Goal: Task Accomplishment & Management: Use online tool/utility

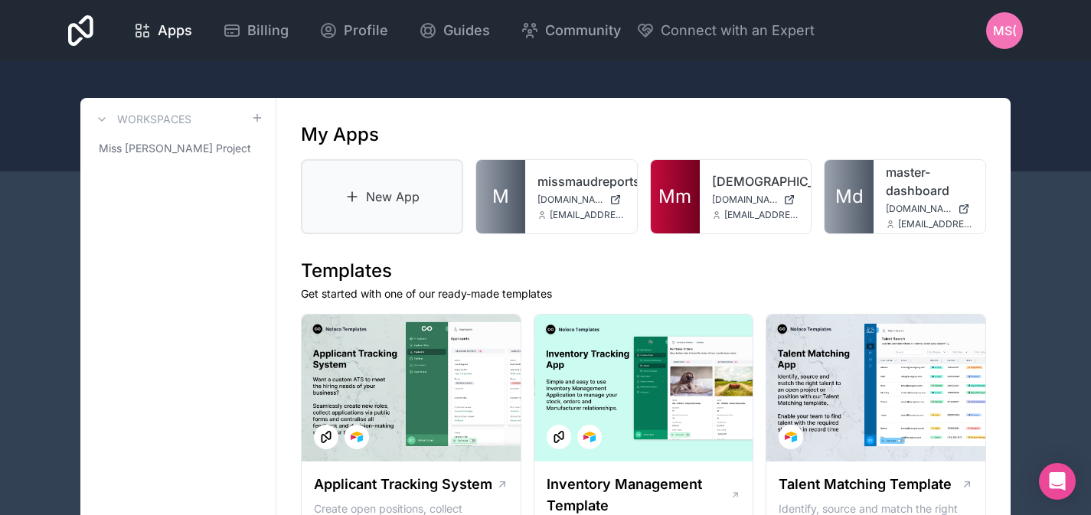
click at [378, 204] on link "New App" at bounding box center [382, 196] width 162 height 75
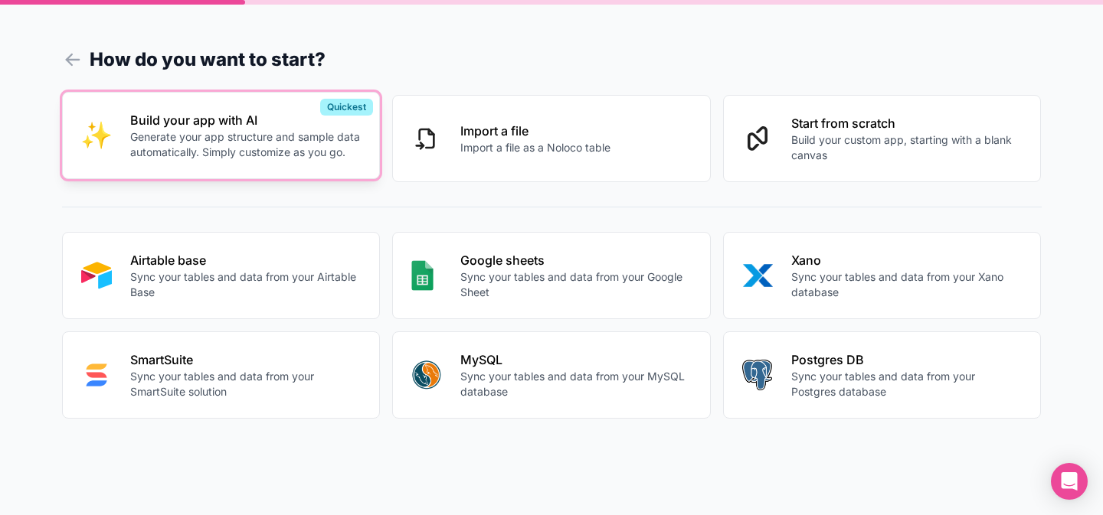
click at [270, 150] on p "Generate your app structure and sample data automatically. Simply customize as …" at bounding box center [245, 144] width 231 height 31
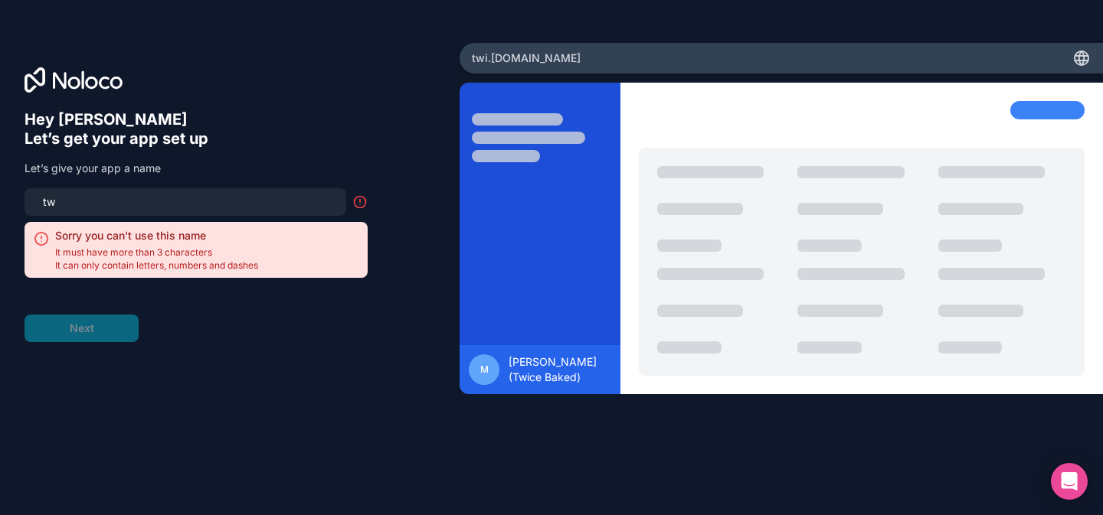
type input "t"
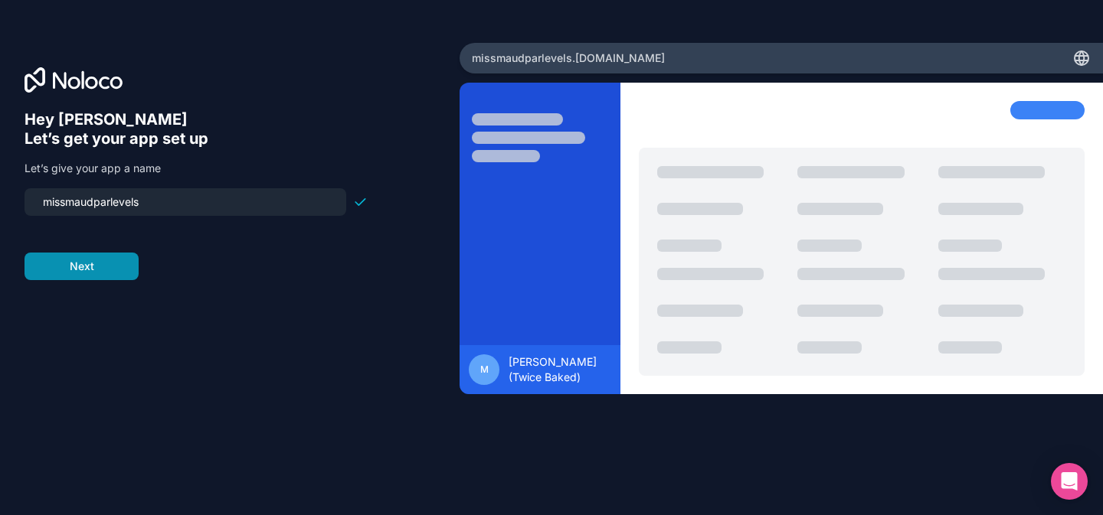
type input "missmaudparlevels"
click at [101, 269] on button "Next" at bounding box center [82, 267] width 114 height 28
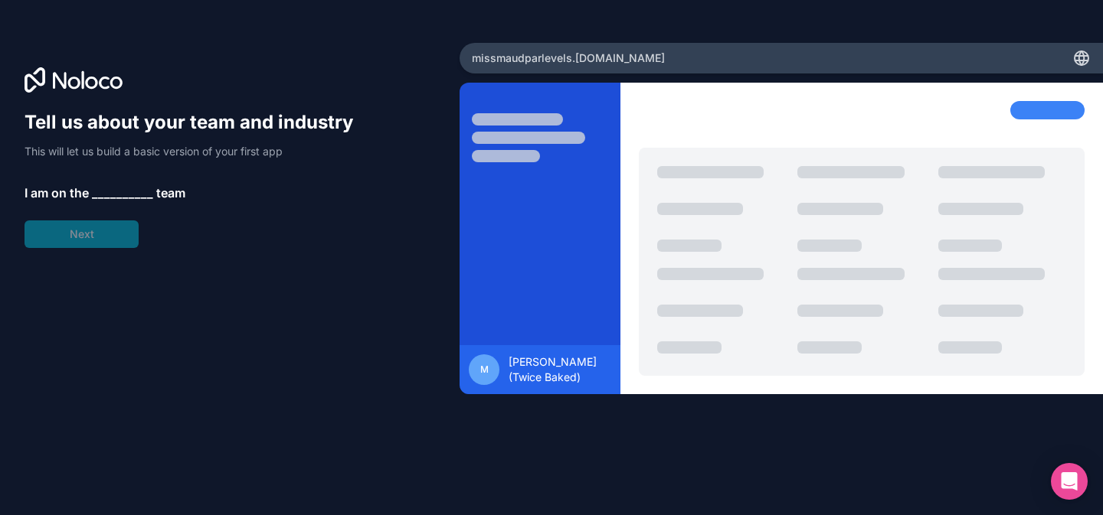
click at [107, 188] on span "__________" at bounding box center [122, 193] width 61 height 18
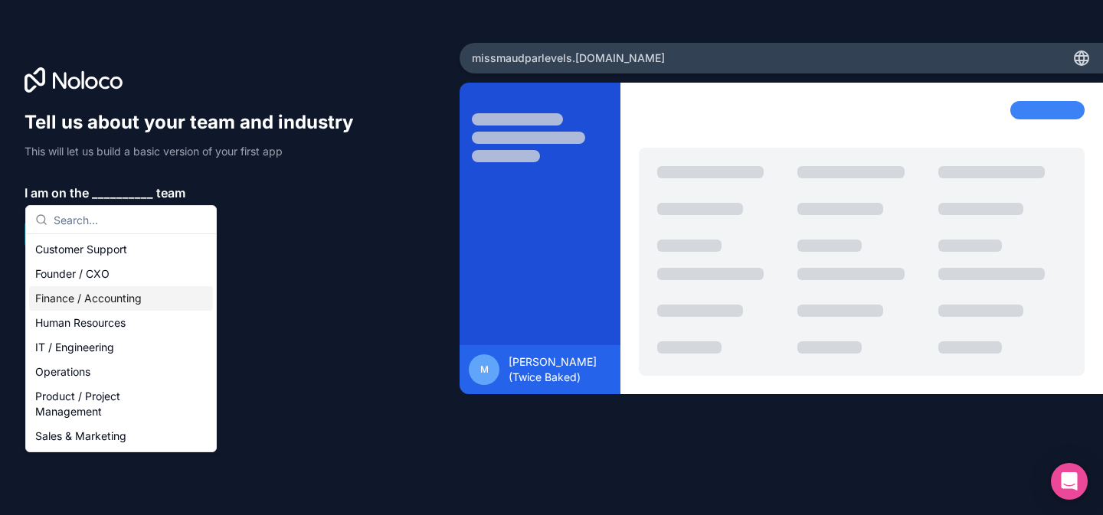
click at [88, 288] on div "Customer Support Founder / CXO Finance / Accounting Human Resources IT / Engine…" at bounding box center [121, 342] width 184 height 211
drag, startPoint x: 88, startPoint y: 288, endPoint x: 95, endPoint y: 348, distance: 60.1
click at [95, 348] on div "Customer Support Founder / CXO Finance / Accounting Human Resources IT / Engine…" at bounding box center [121, 342] width 184 height 211
click at [93, 346] on div "IT / Engineering" at bounding box center [121, 347] width 184 height 25
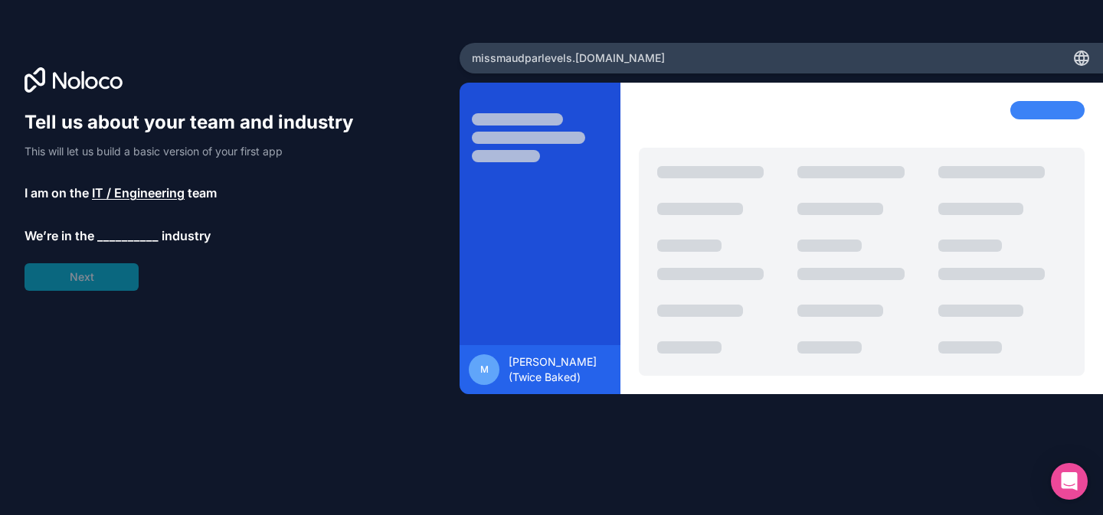
click at [105, 241] on span "__________" at bounding box center [127, 236] width 61 height 18
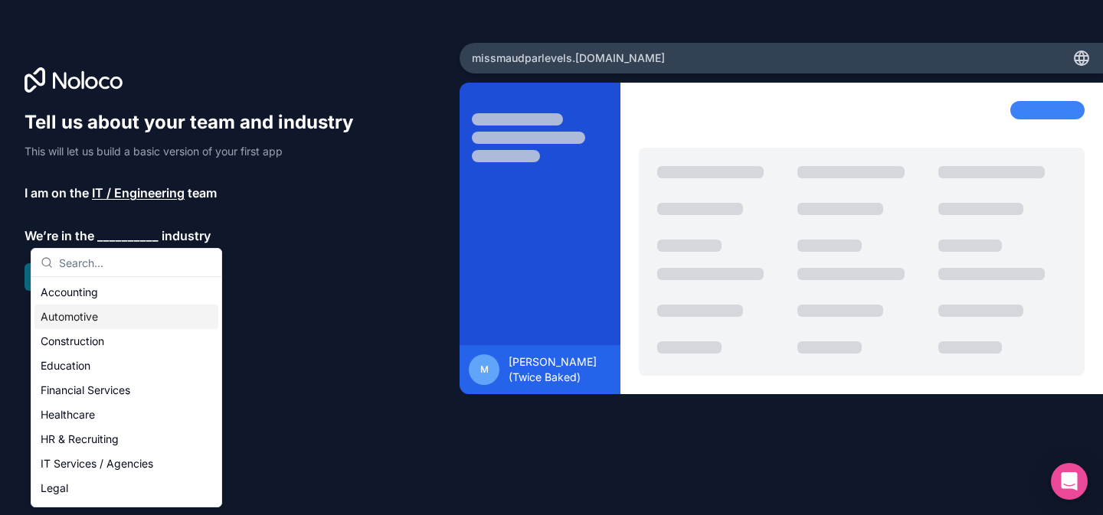
click at [87, 348] on div "Construction" at bounding box center [126, 341] width 184 height 25
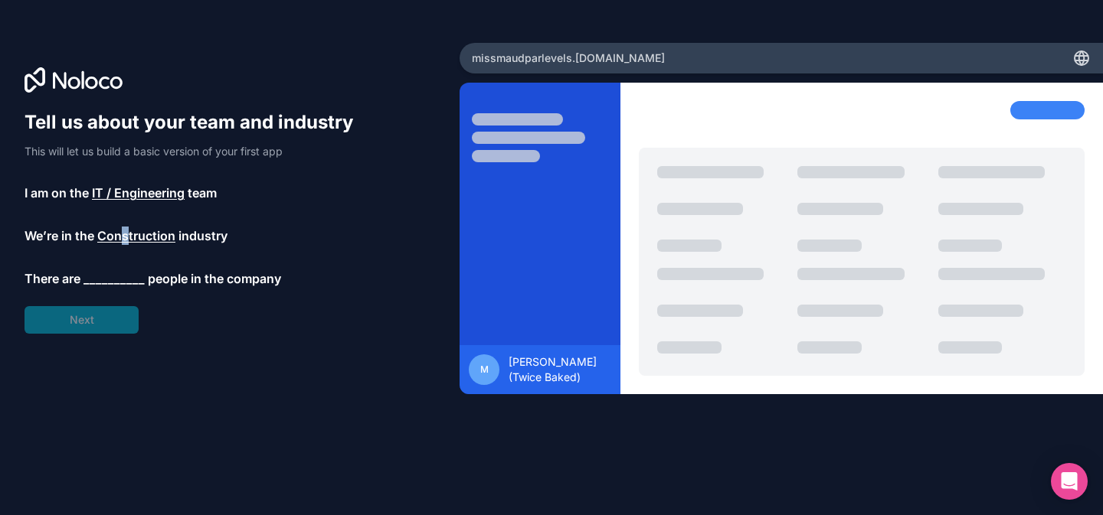
click at [125, 238] on span "Construction" at bounding box center [136, 236] width 78 height 18
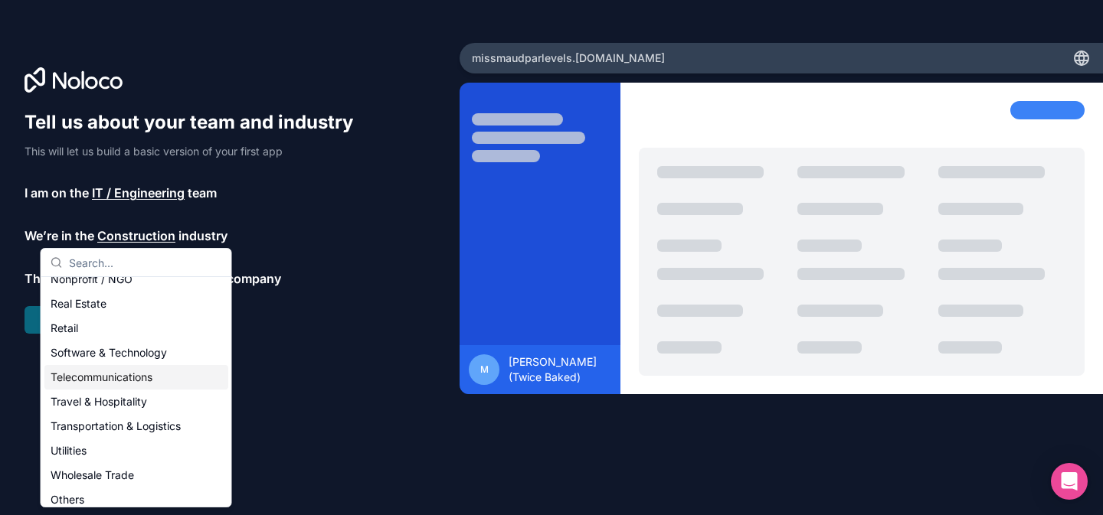
scroll to position [316, 0]
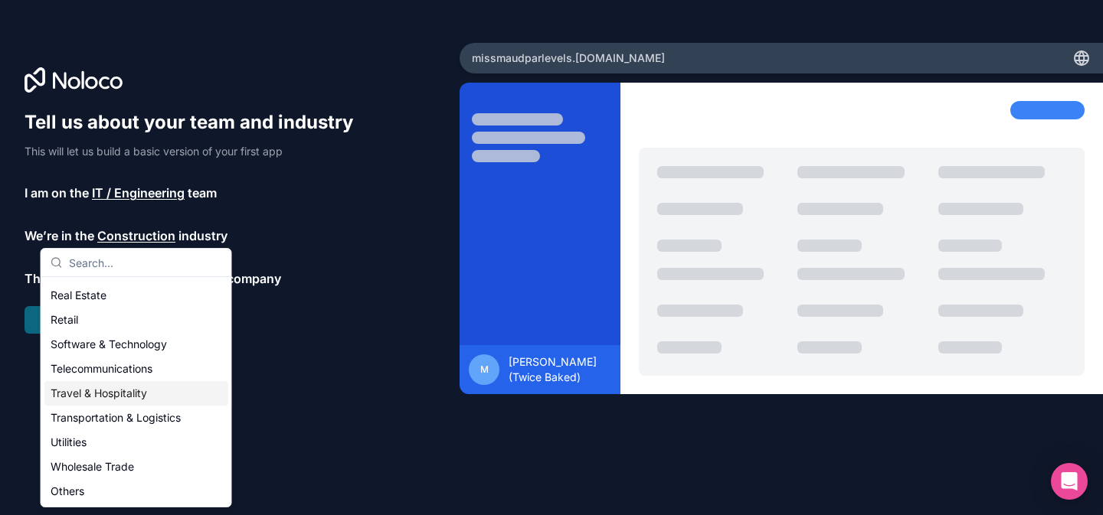
click at [109, 396] on div "Travel & Hospitality" at bounding box center [136, 393] width 184 height 25
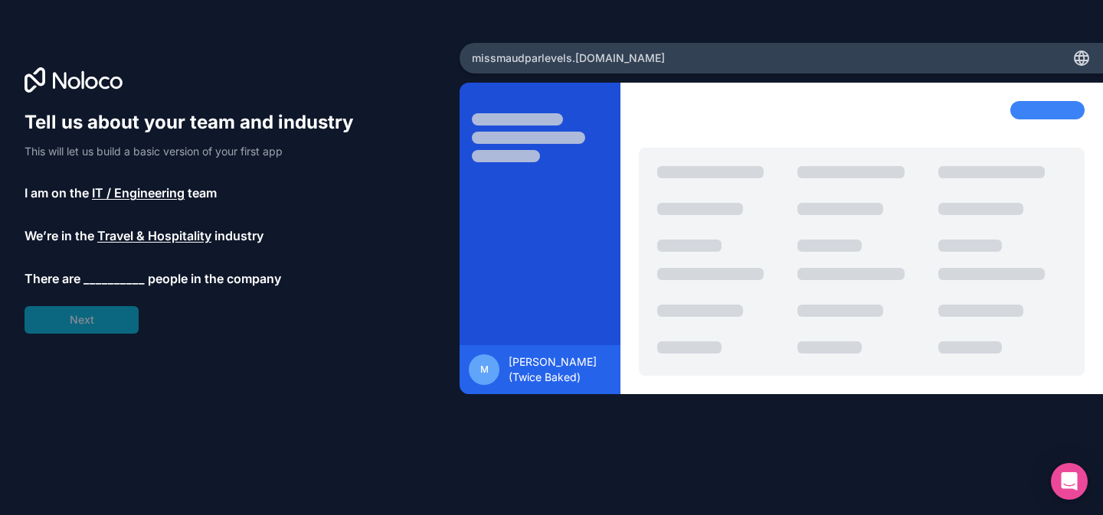
click at [113, 280] on span "__________" at bounding box center [113, 279] width 61 height 18
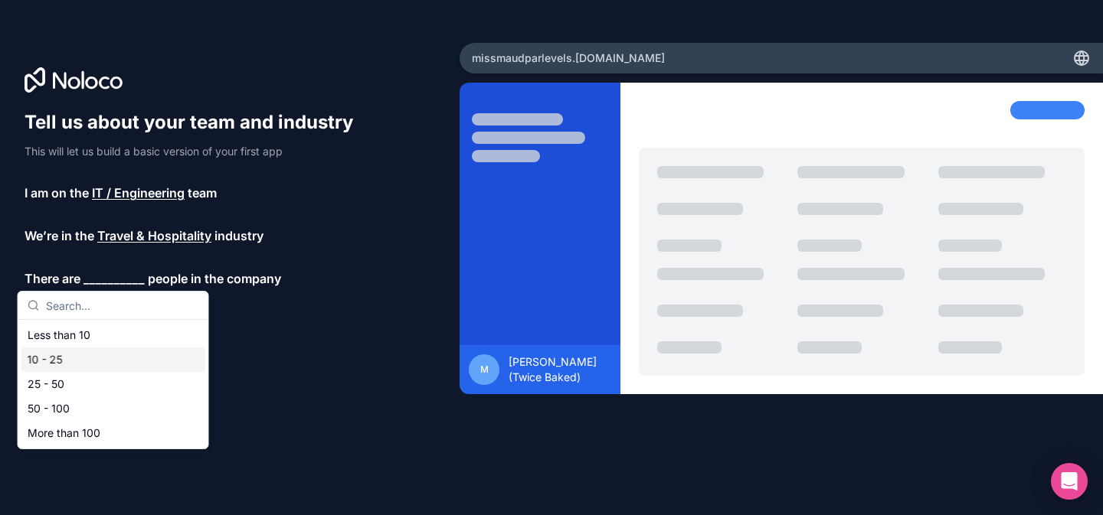
click at [96, 348] on div "10 - 25" at bounding box center [113, 360] width 184 height 25
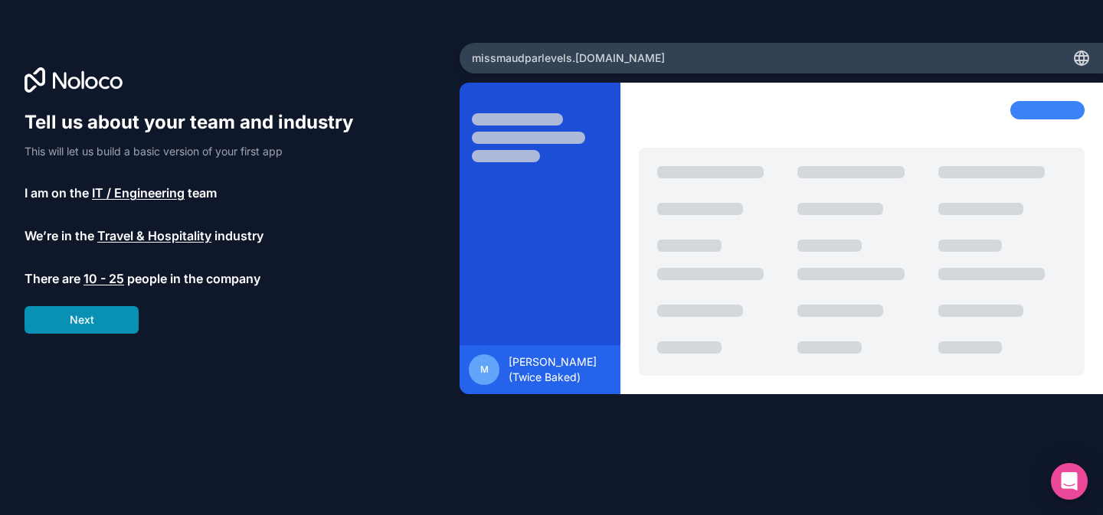
click at [95, 323] on button "Next" at bounding box center [82, 320] width 114 height 28
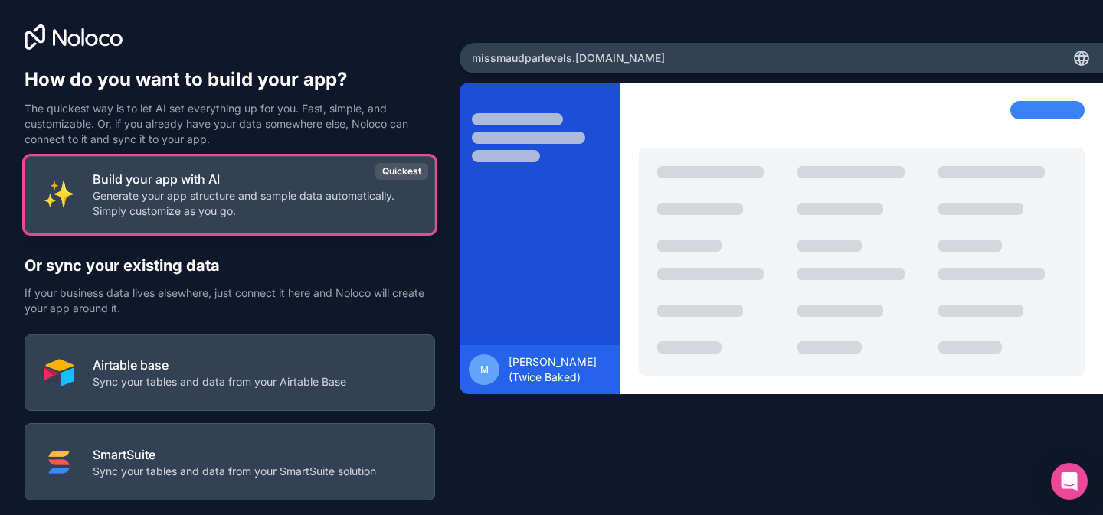
click at [187, 215] on p "Generate your app structure and sample data automatically. Simply customize as …" at bounding box center [254, 203] width 323 height 31
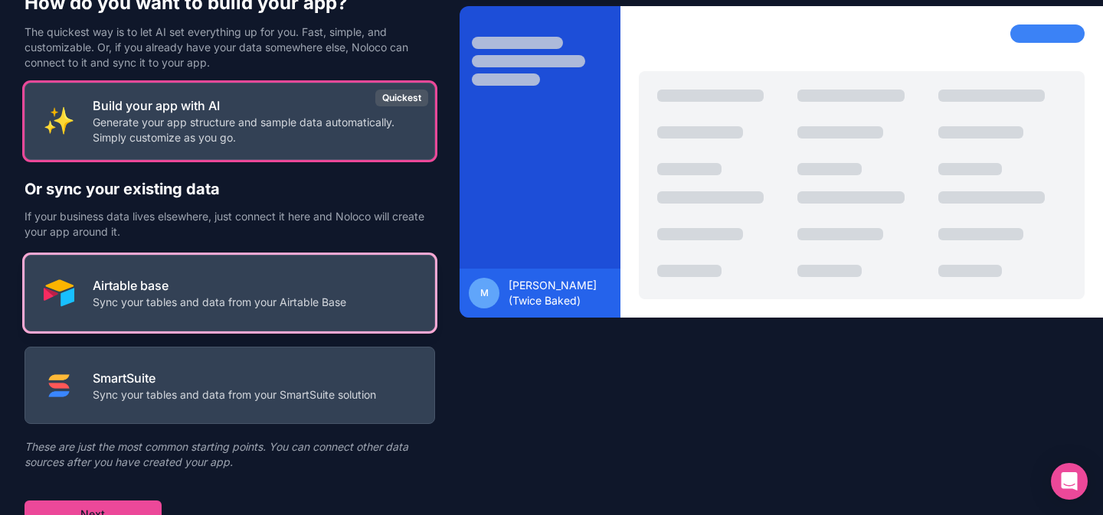
scroll to position [90, 0]
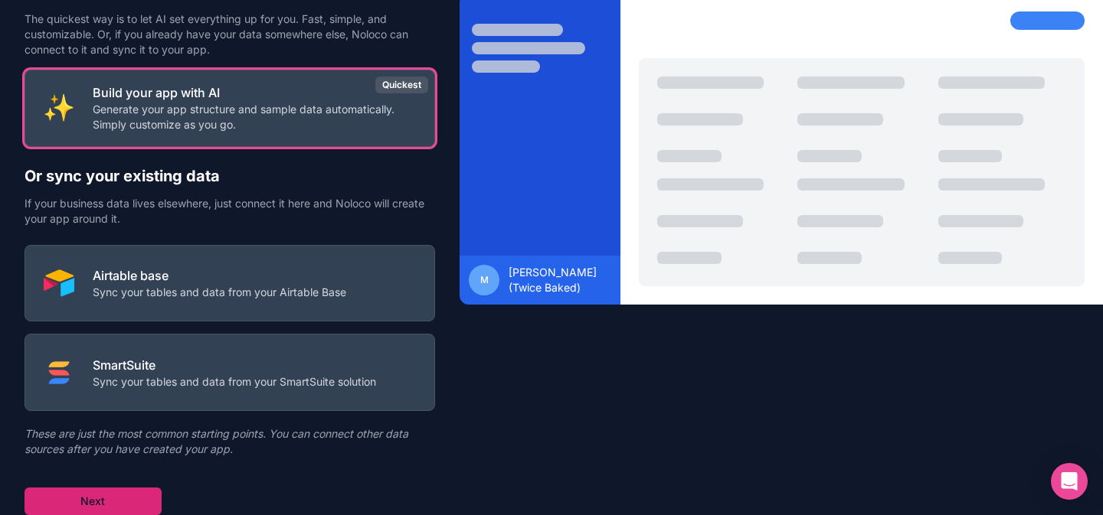
click at [125, 497] on button "Next" at bounding box center [93, 502] width 137 height 28
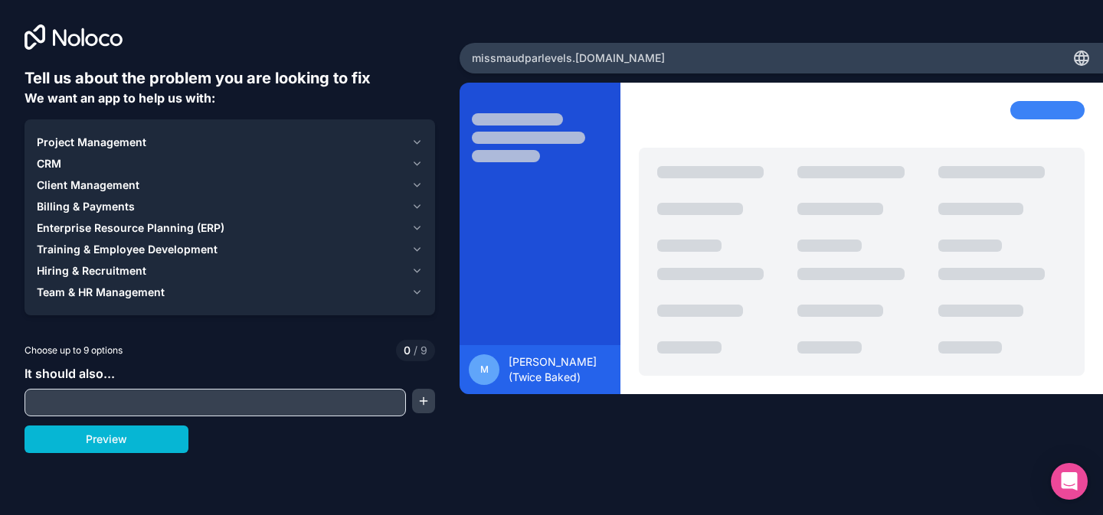
click at [133, 272] on span "Hiring & Recruitment" at bounding box center [92, 270] width 110 height 15
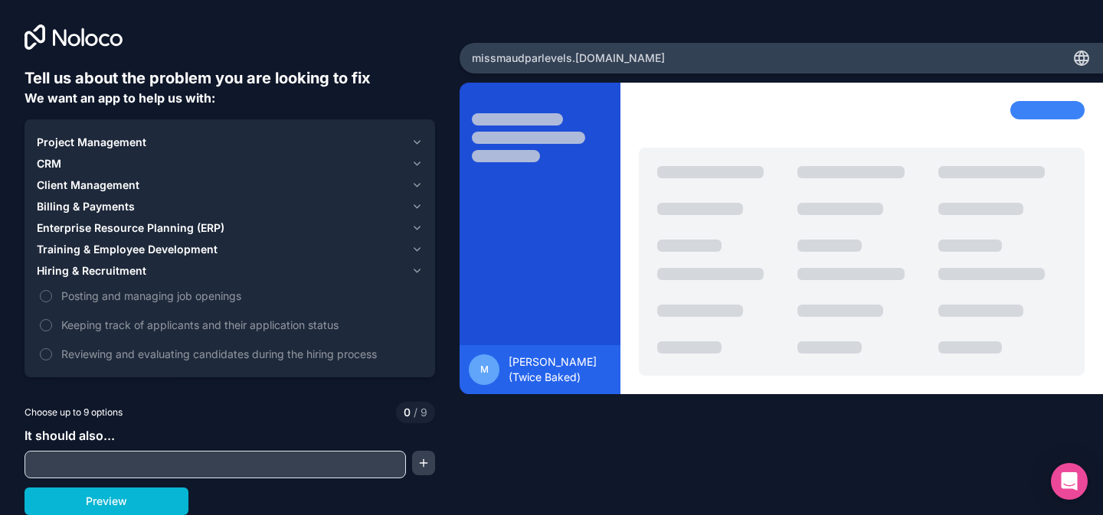
click at [133, 272] on span "Hiring & Recruitment" at bounding box center [92, 270] width 110 height 15
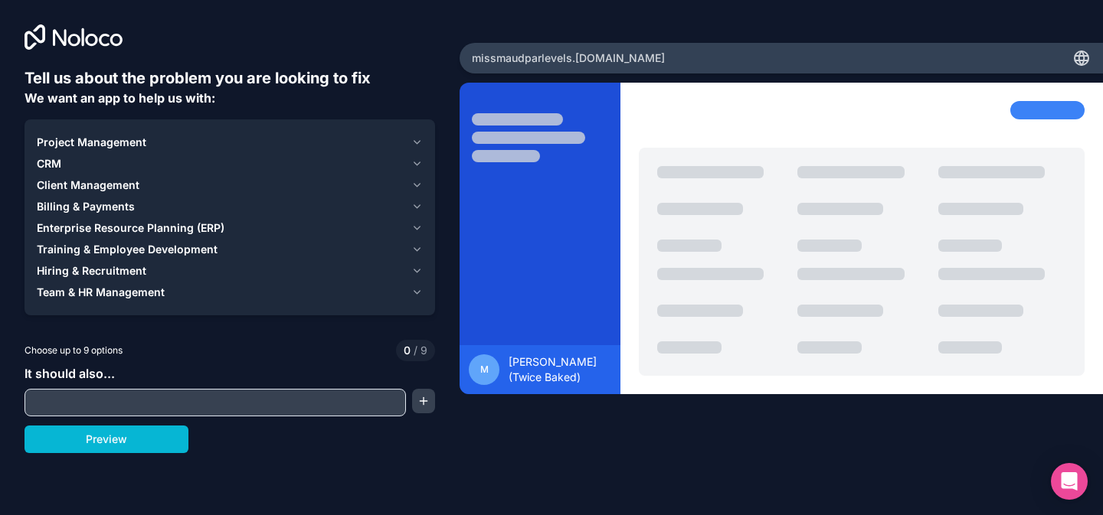
click at [124, 225] on span "Enterprise Resource Planning (ERP)" at bounding box center [131, 228] width 188 height 15
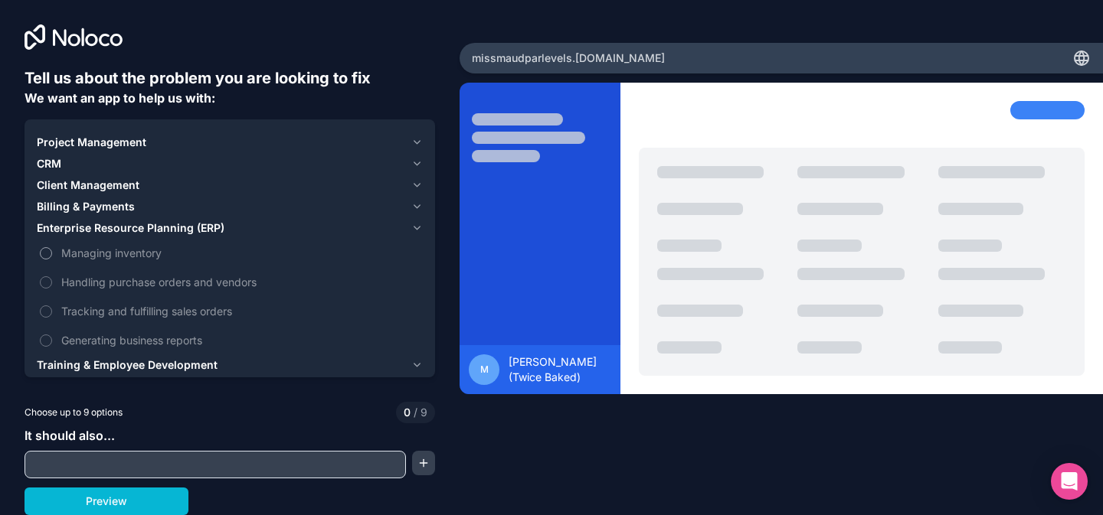
click at [122, 247] on span "Managing inventory" at bounding box center [240, 253] width 358 height 16
click at [52, 247] on button "Managing inventory" at bounding box center [46, 253] width 12 height 12
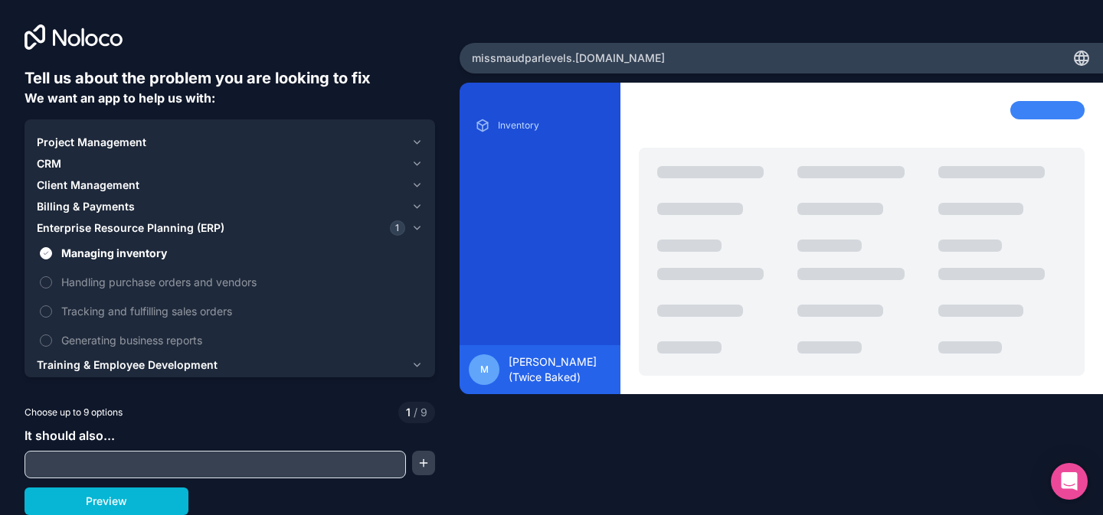
click at [197, 456] on input "text" at bounding box center [215, 464] width 374 height 21
click at [410, 462] on div at bounding box center [230, 465] width 411 height 28
click at [416, 463] on button "button" at bounding box center [423, 463] width 23 height 25
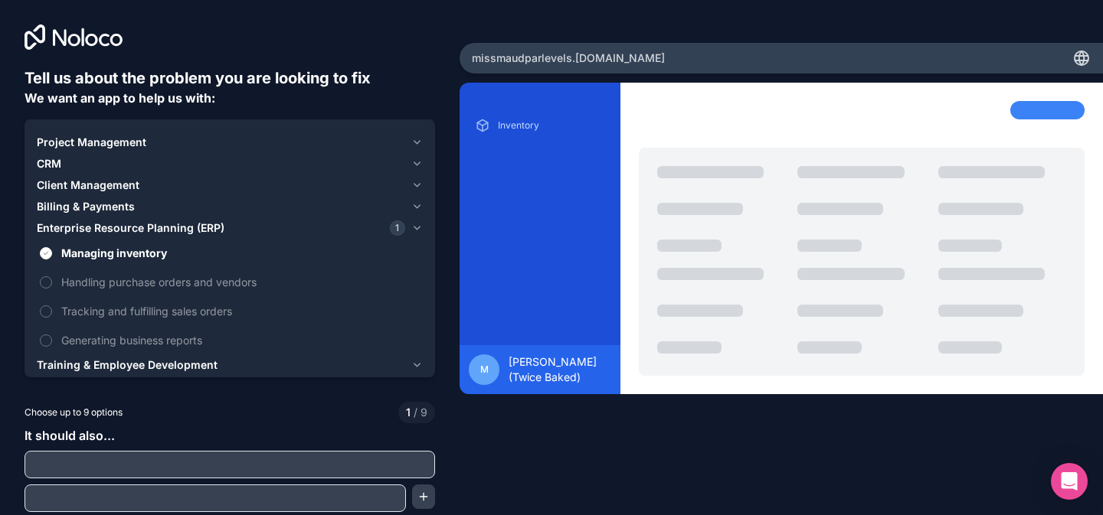
click at [287, 470] on input "text" at bounding box center [229, 464] width 403 height 21
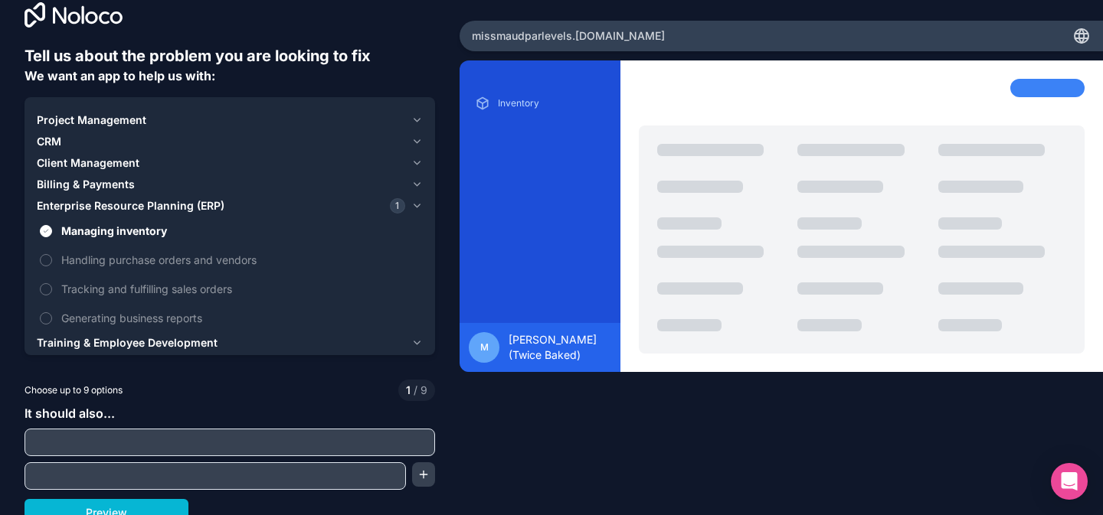
scroll to position [33, 0]
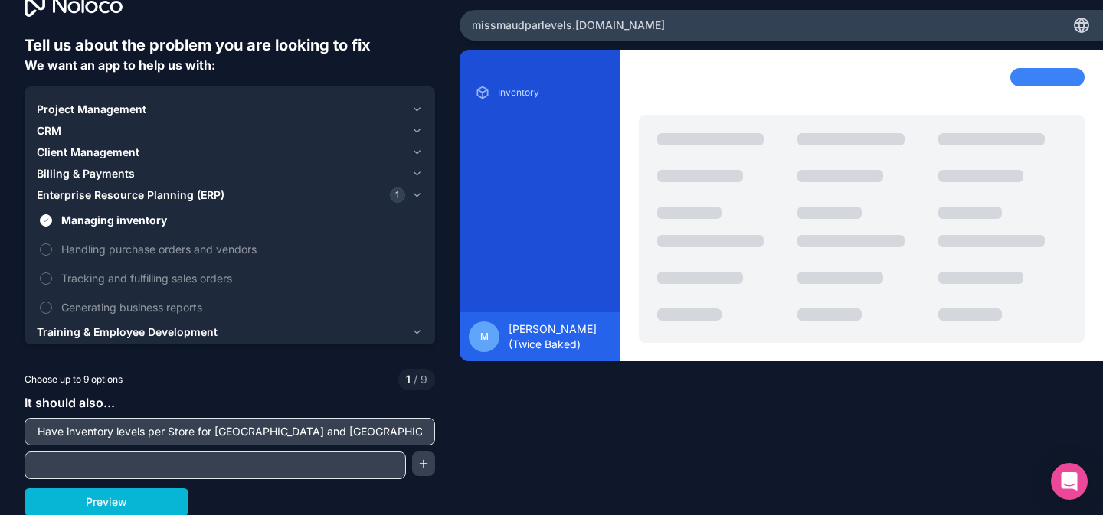
type input "Have inventory levels per Store for [GEOGRAPHIC_DATA] and [GEOGRAPHIC_DATA]"
click at [347, 470] on input "text" at bounding box center [215, 465] width 374 height 21
click at [280, 463] on input "It should be able to alow me to update par levekls for each" at bounding box center [215, 465] width 374 height 21
click at [351, 469] on input "It should be able to alow me to update par levels for each" at bounding box center [215, 465] width 374 height 21
type input "It should be able to alow me to update par levels for each item"
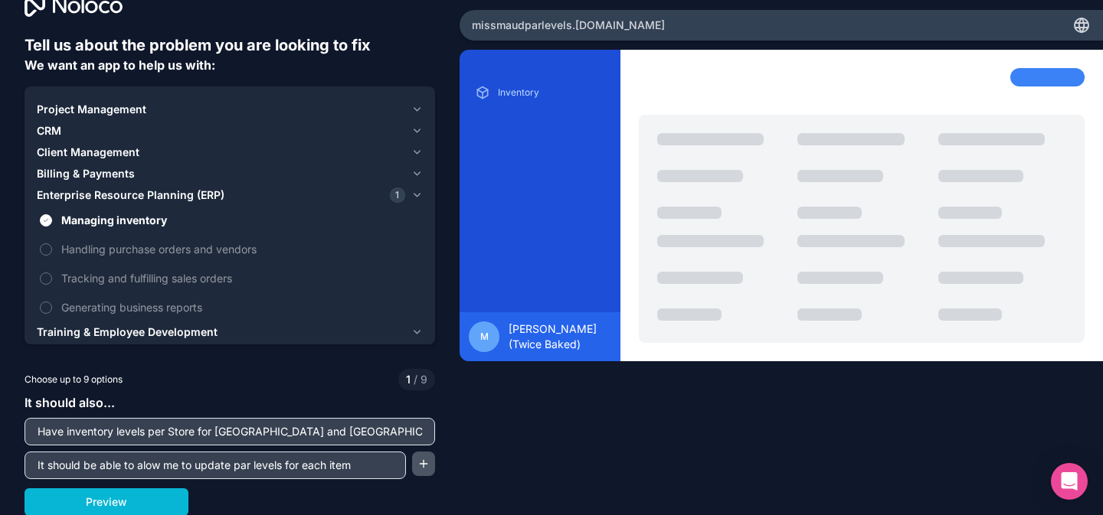
click at [416, 460] on button "button" at bounding box center [423, 464] width 23 height 25
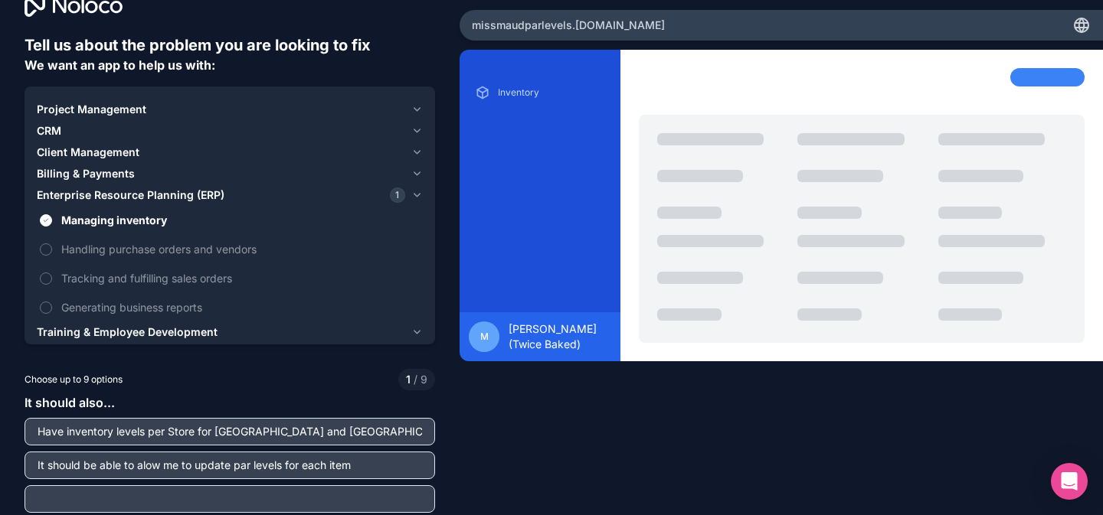
click at [270, 494] on input "text" at bounding box center [229, 499] width 403 height 21
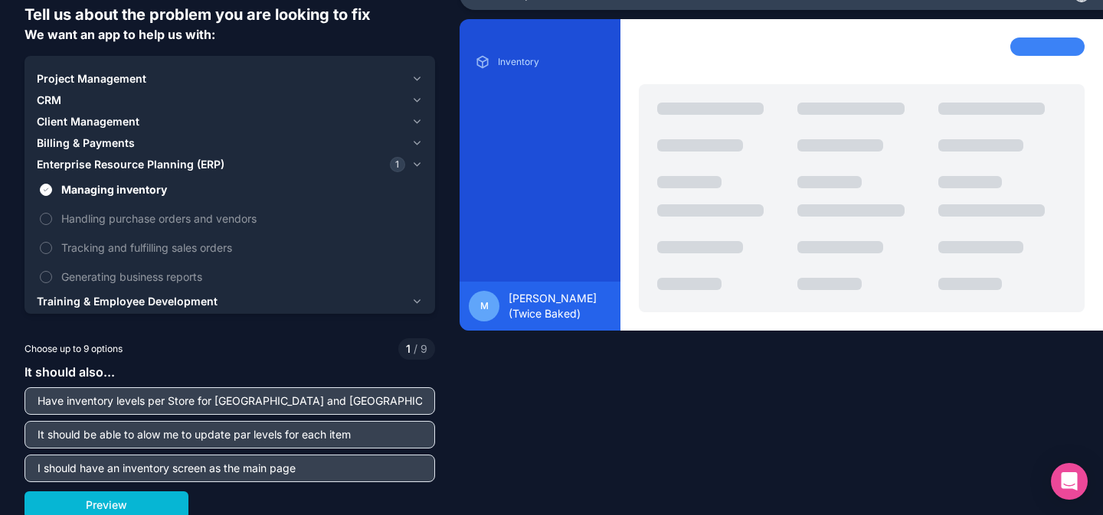
scroll to position [67, 0]
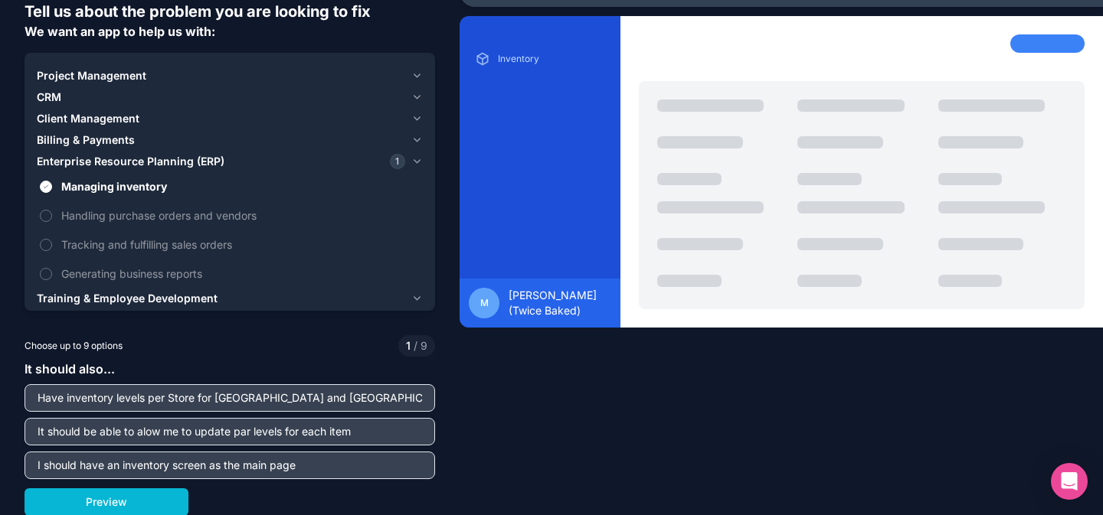
click at [460, 470] on div "Tell us about the problem you are looking to fix We want an app to help us with…" at bounding box center [551, 257] width 1103 height 515
drag, startPoint x: 312, startPoint y: 462, endPoint x: 365, endPoint y: 475, distance: 55.2
click at [313, 463] on input "I should have an inventory screen as the main page" at bounding box center [229, 465] width 403 height 21
type input "I should have an inventory screen as the main page and then a second page wioth…"
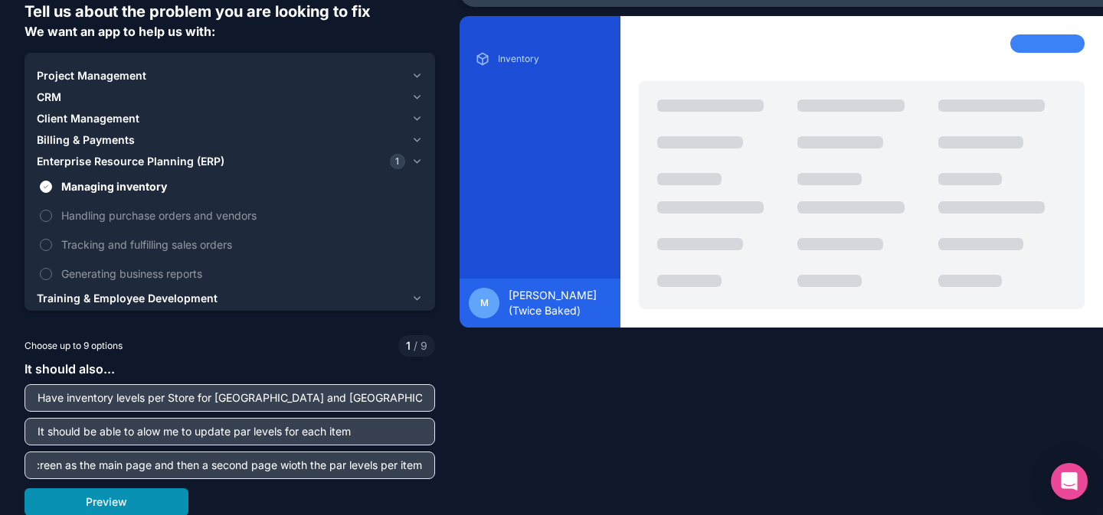
scroll to position [0, 0]
click at [168, 506] on button "Preview" at bounding box center [107, 503] width 164 height 28
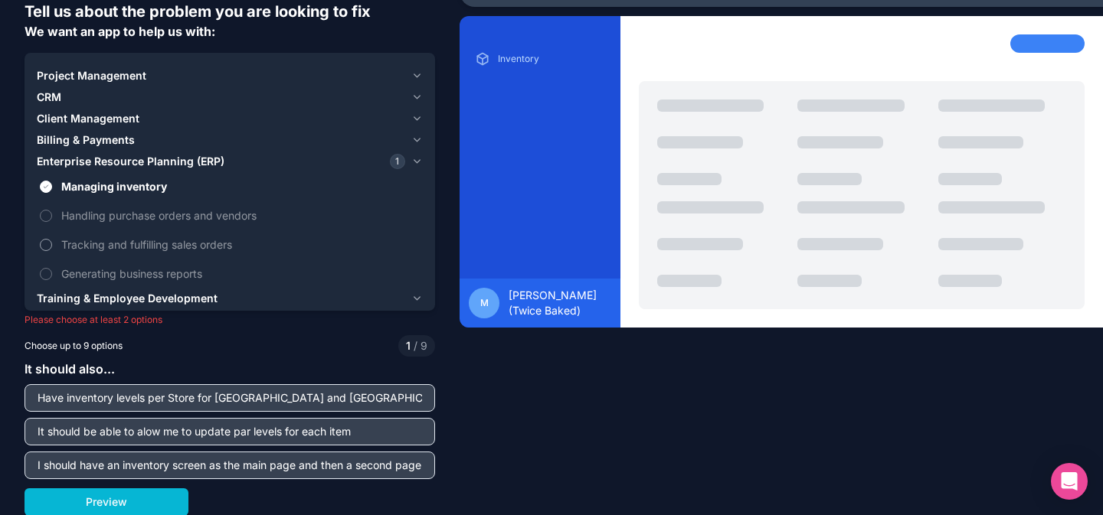
click at [43, 242] on button "Tracking and fulfilling sales orders" at bounding box center [46, 245] width 12 height 12
click at [48, 270] on button "Generating business reports" at bounding box center [46, 274] width 12 height 12
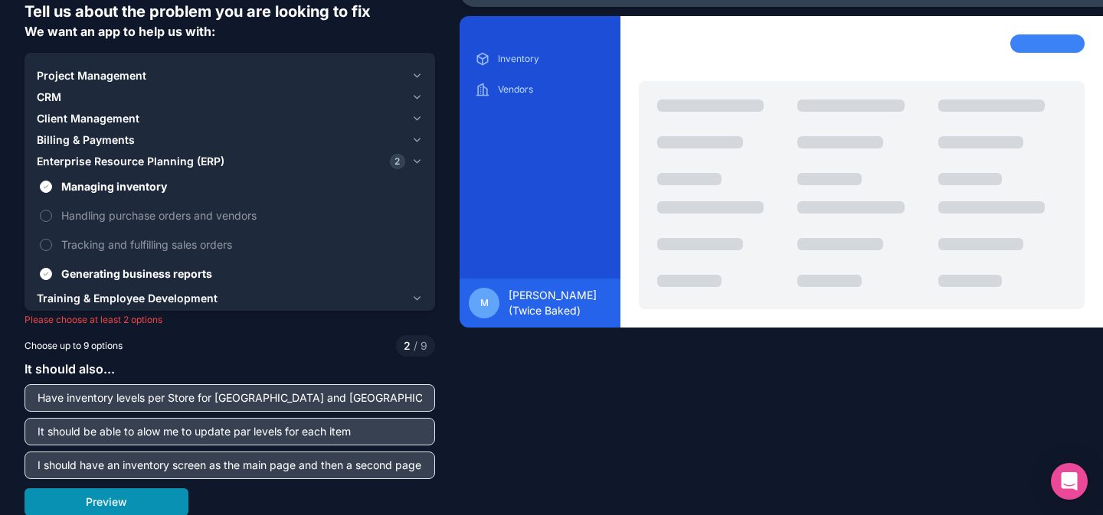
click at [135, 503] on button "Preview" at bounding box center [107, 503] width 164 height 28
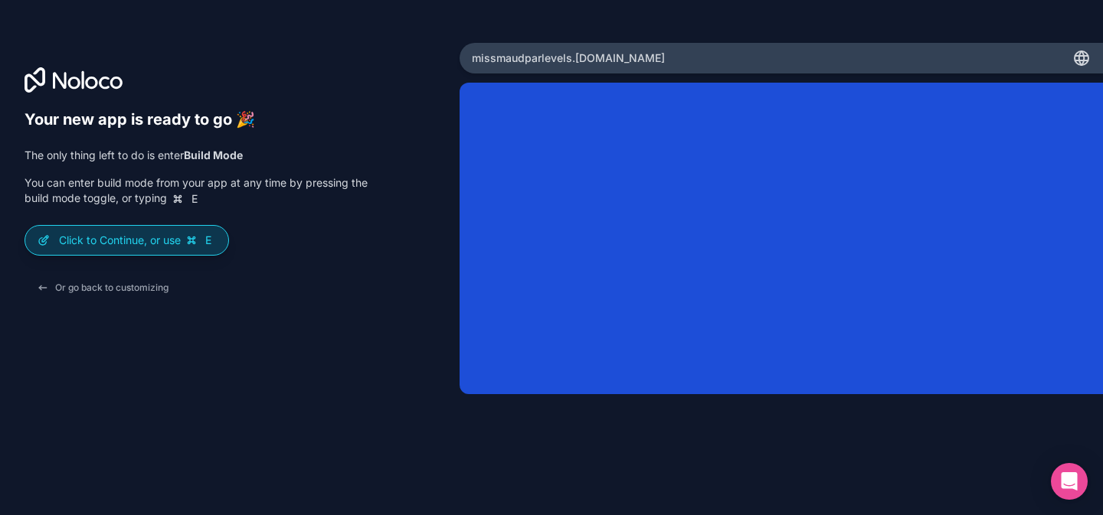
click at [179, 239] on p "Click to Continue, or use E" at bounding box center [137, 240] width 157 height 15
